Goal: Navigation & Orientation: Find specific page/section

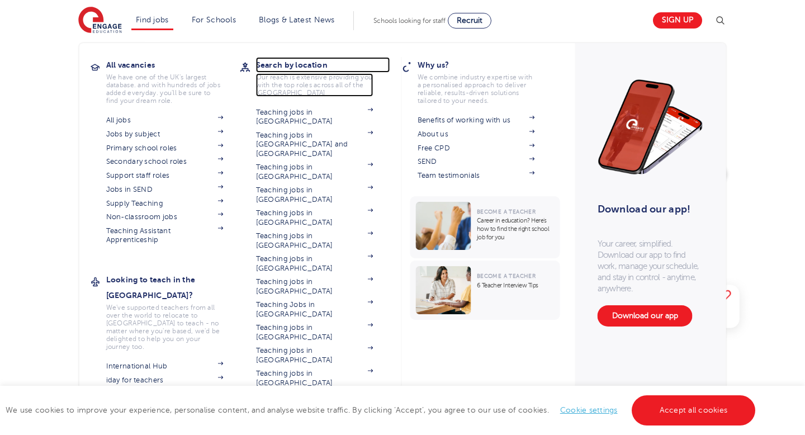
click at [311, 63] on h3 "Search by location" at bounding box center [323, 65] width 134 height 16
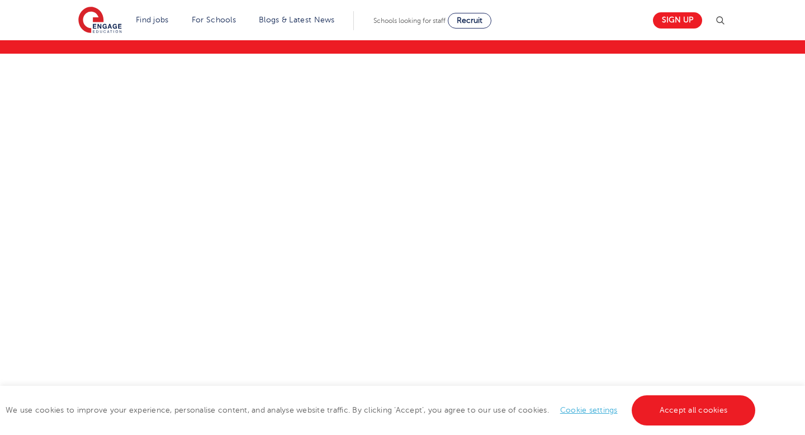
scroll to position [112, 0]
